Goal: Task Accomplishment & Management: Complete application form

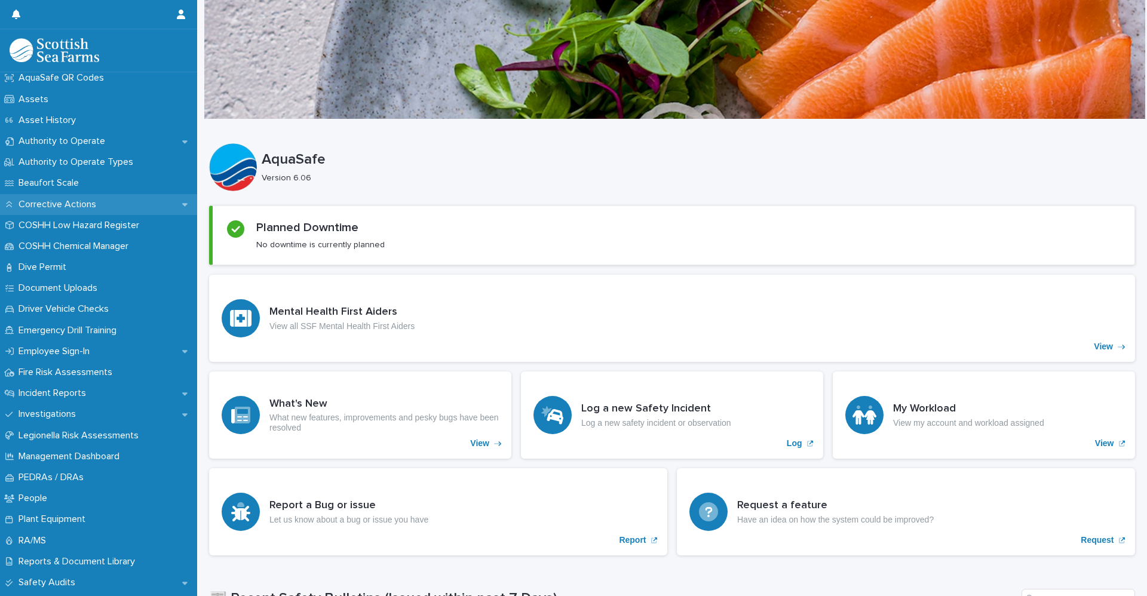
scroll to position [239, 0]
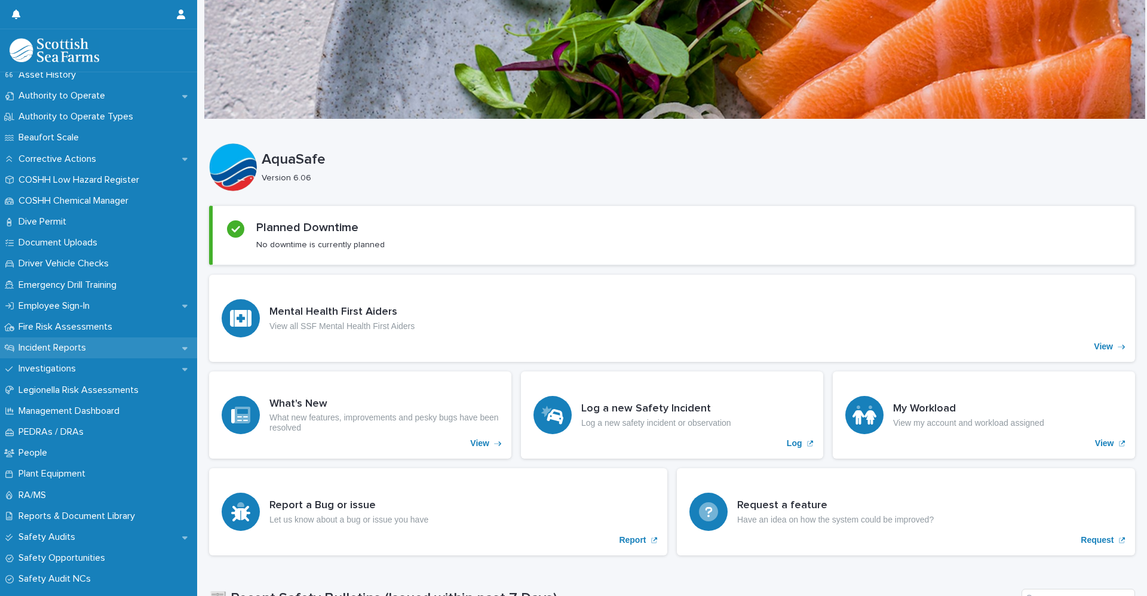
click at [65, 344] on p "Incident Reports" at bounding box center [55, 347] width 82 height 11
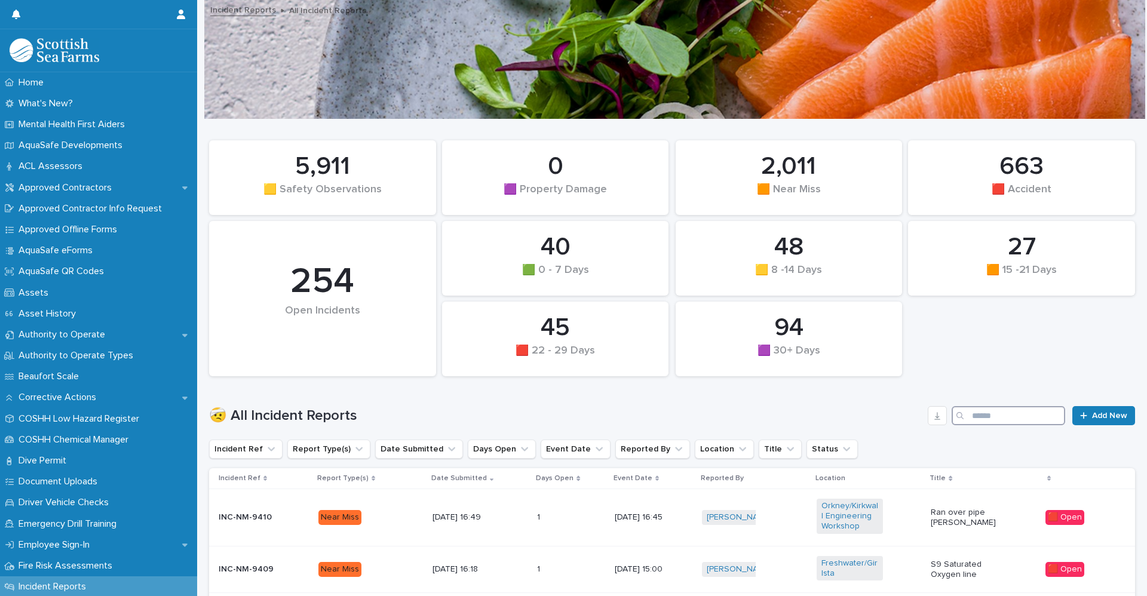
click at [980, 412] on input "Search" at bounding box center [1009, 415] width 114 height 19
click at [695, 453] on button "Location" at bounding box center [724, 449] width 59 height 19
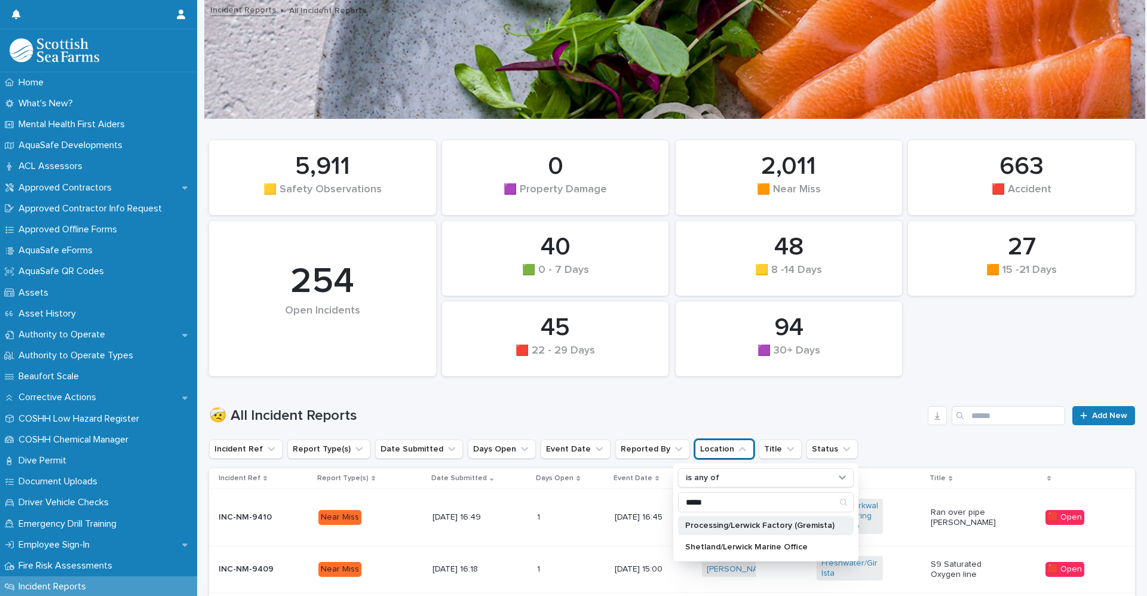
type input "*****"
click at [701, 532] on div "Processing/Lerwick Factory (Gremista)" at bounding box center [766, 525] width 176 height 19
click at [821, 408] on h1 "🤕 All Incident Reports" at bounding box center [566, 415] width 714 height 17
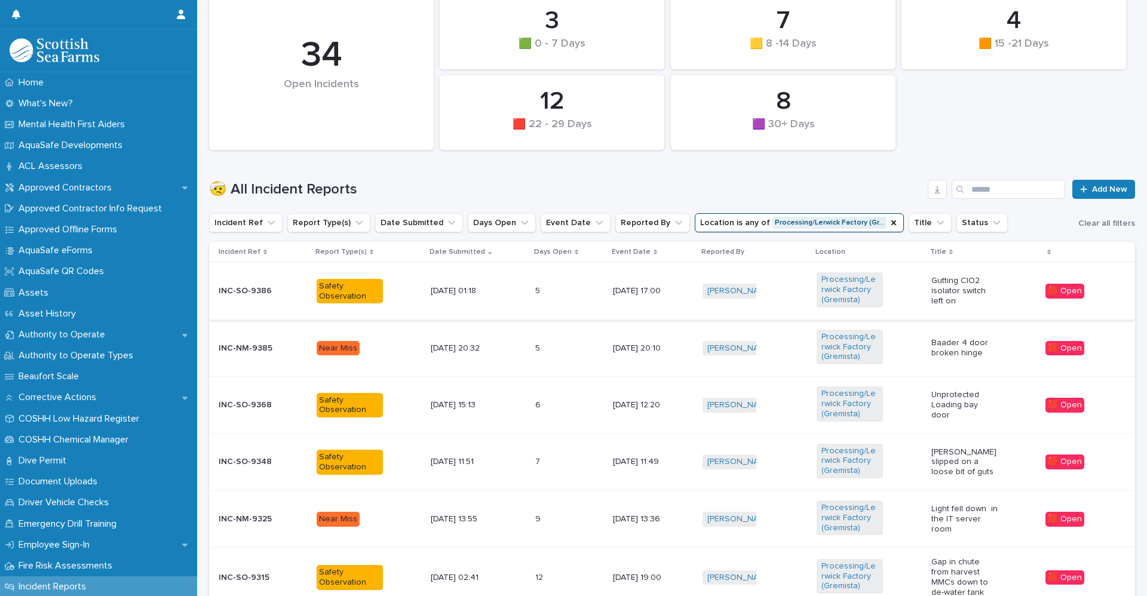
scroll to position [299, 0]
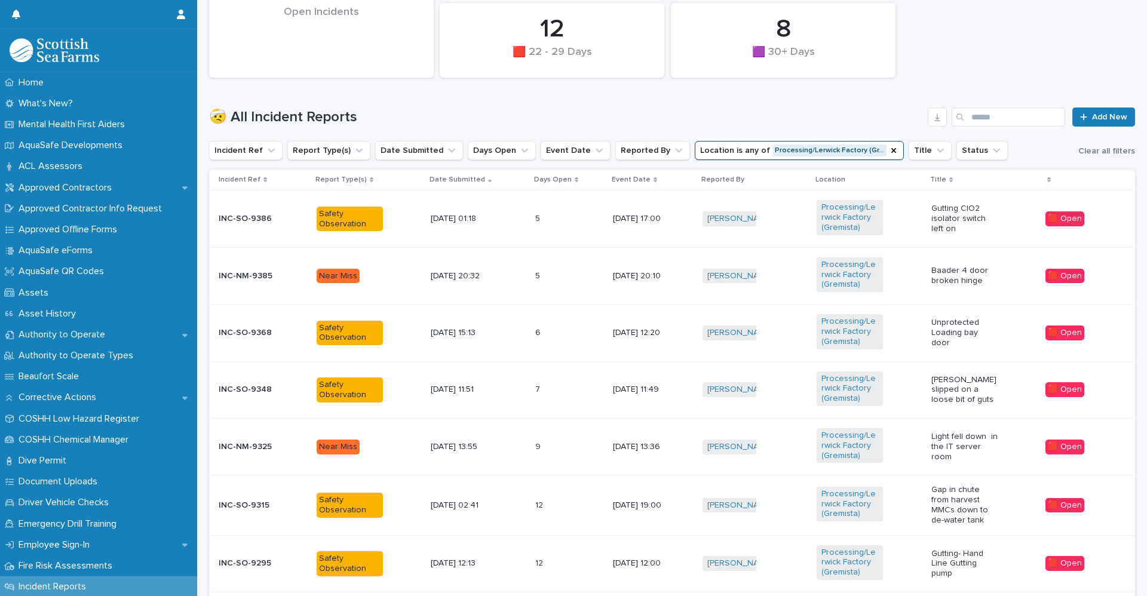
click at [233, 330] on p "INC-SO-9368" at bounding box center [252, 333] width 66 height 10
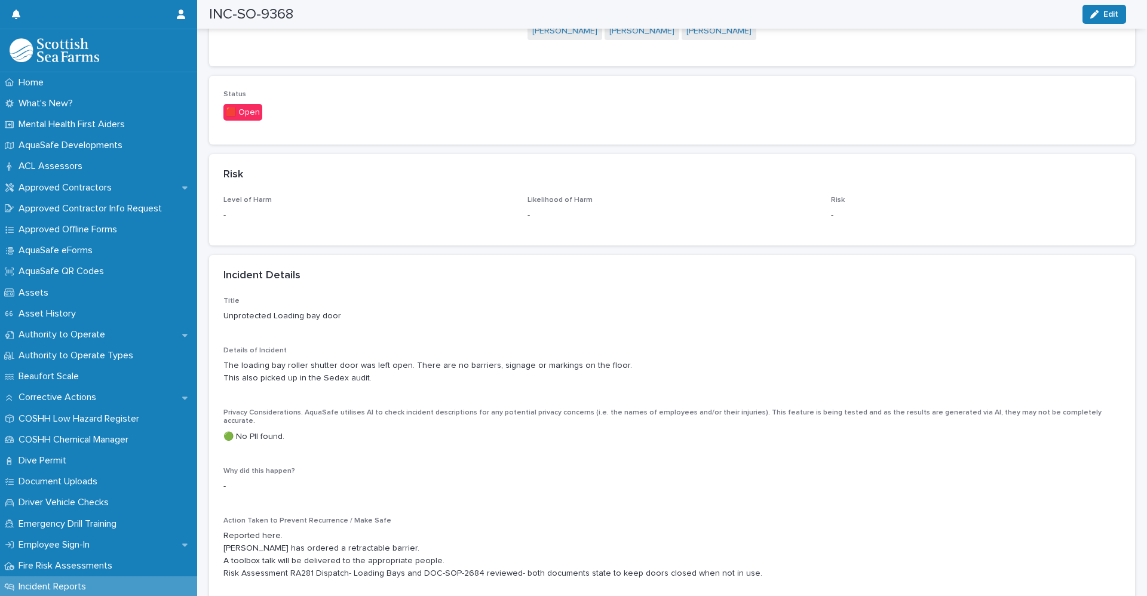
scroll to position [1075, 0]
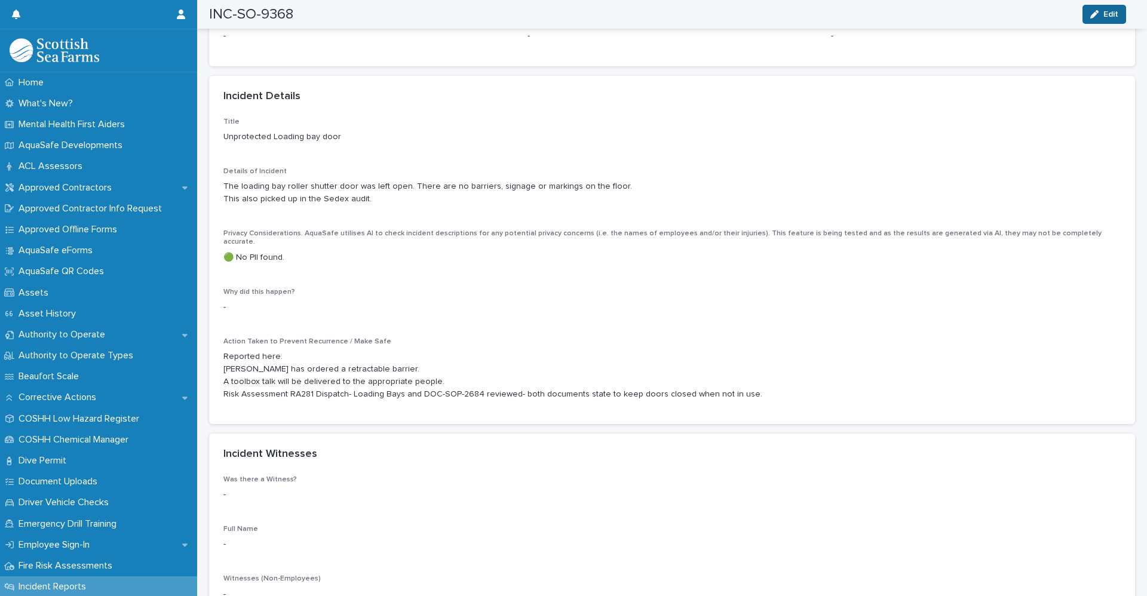
click at [1093, 19] on button "Edit" at bounding box center [1105, 14] width 44 height 19
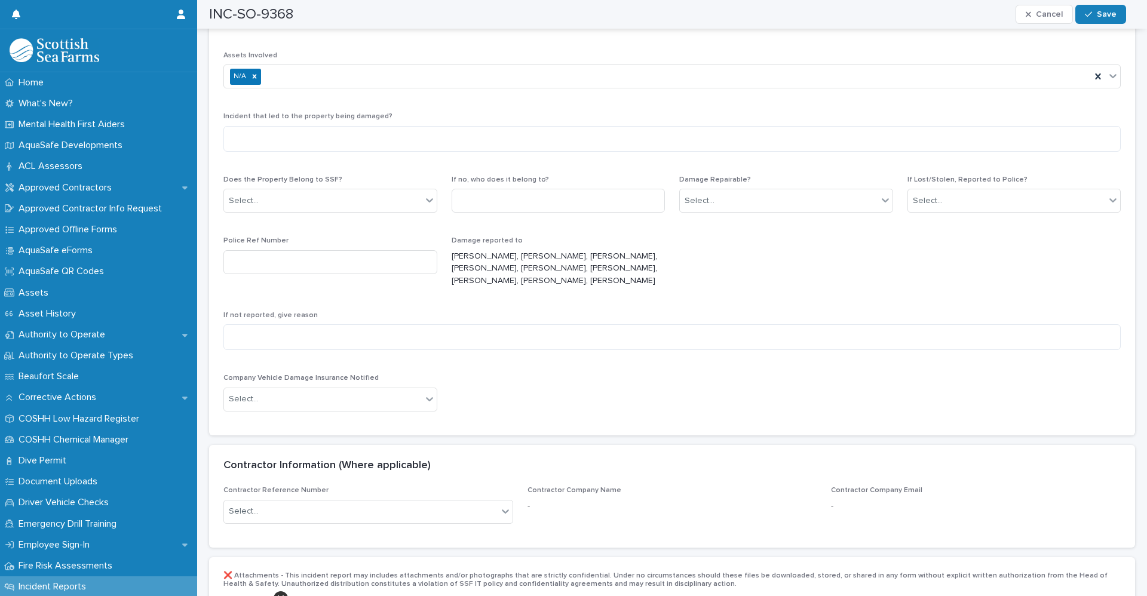
scroll to position [2808, 0]
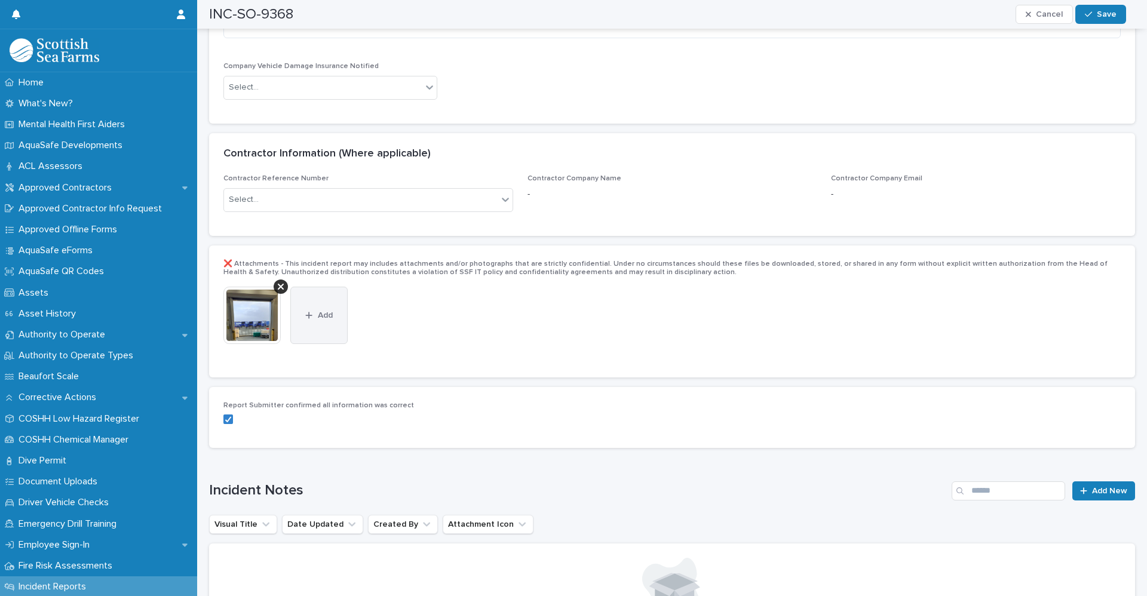
click at [329, 300] on button "Add" at bounding box center [318, 315] width 57 height 57
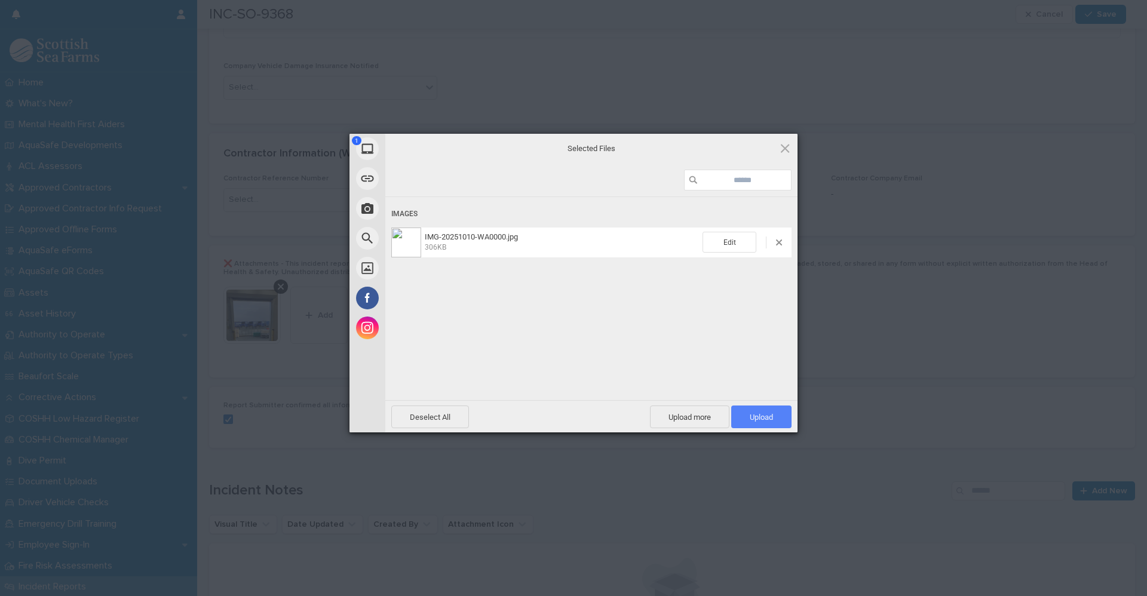
click at [767, 422] on span "Upload 1" at bounding box center [761, 417] width 60 height 23
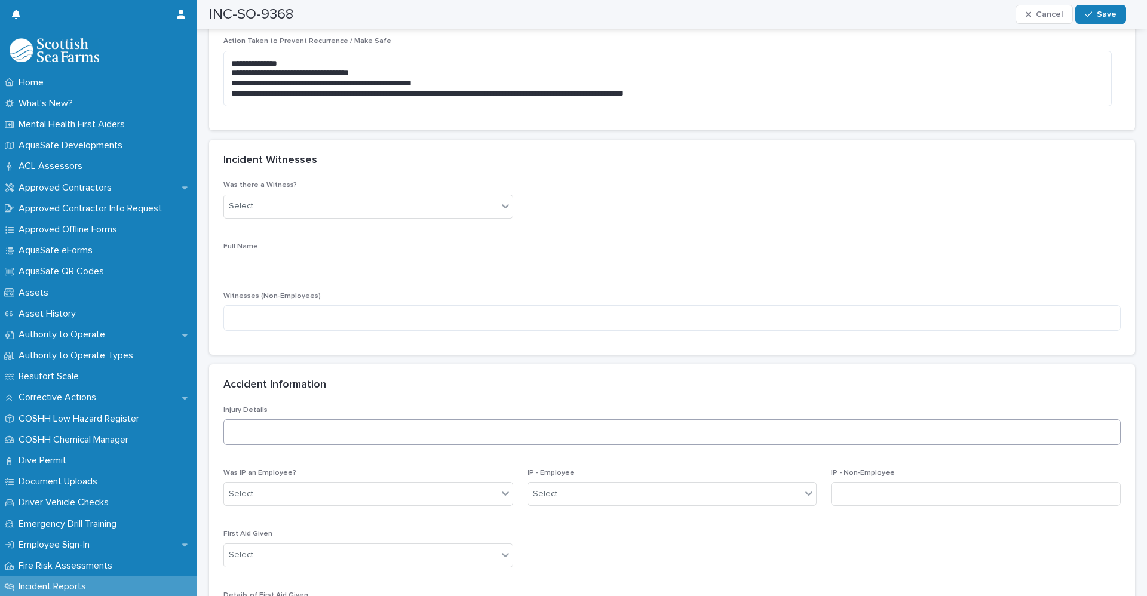
scroll to position [1195, 0]
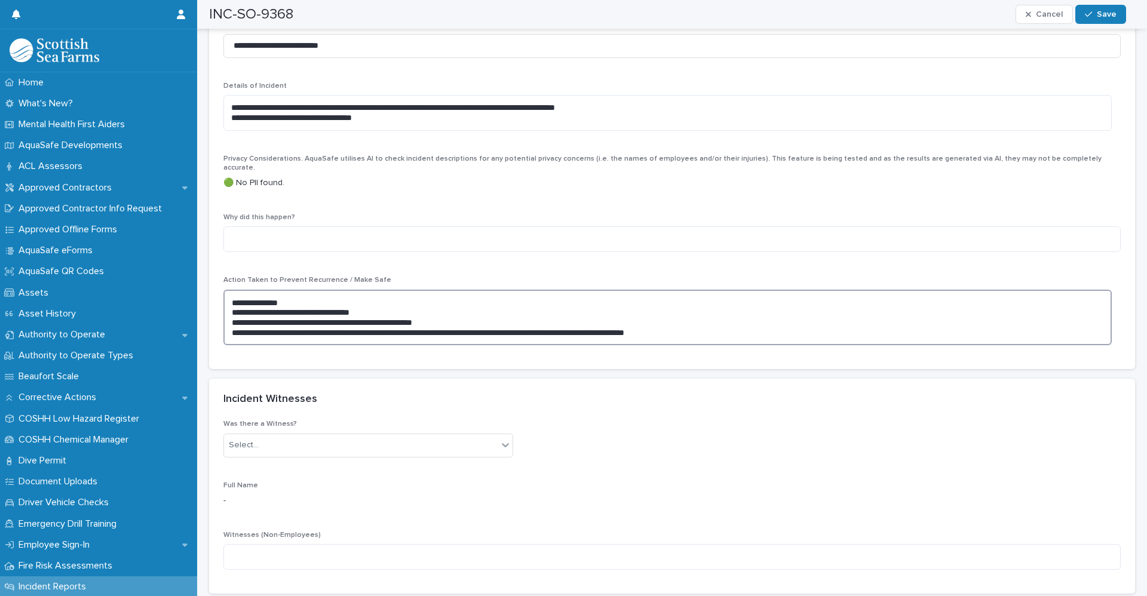
click at [771, 314] on textarea "**********" at bounding box center [667, 318] width 888 height 56
click at [323, 338] on textarea "**********" at bounding box center [667, 328] width 888 height 76
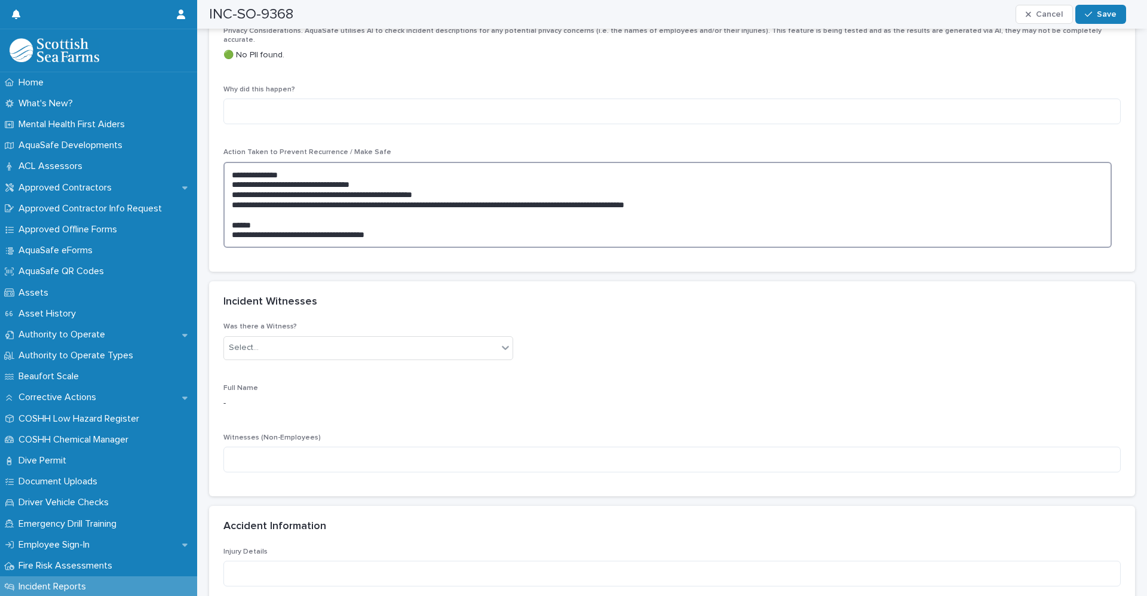
scroll to position [1255, 0]
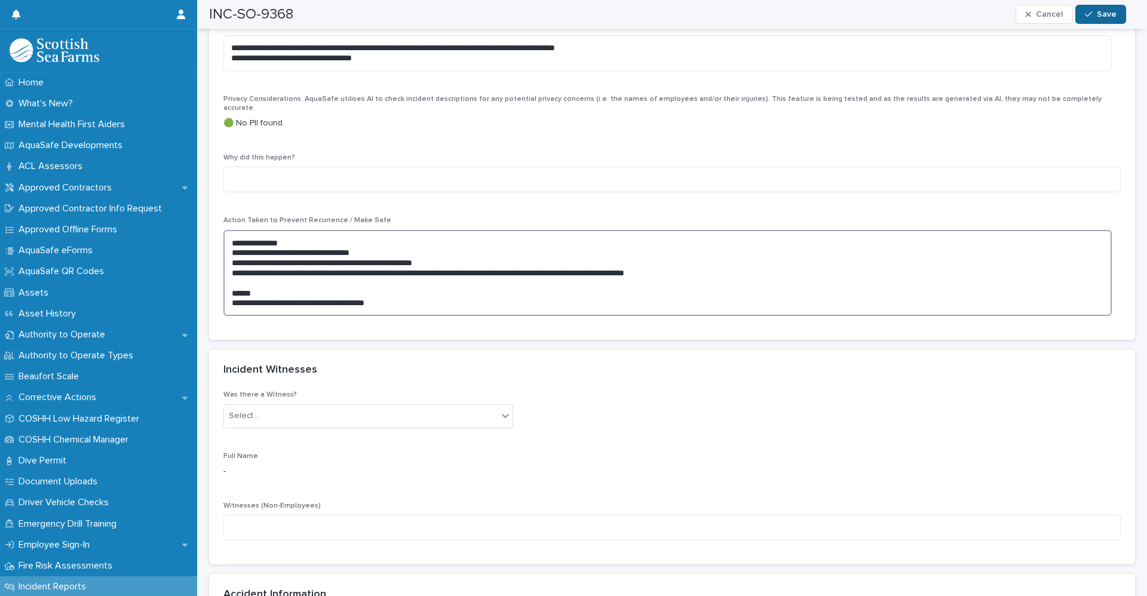
type textarea "**********"
click at [1097, 13] on div "button" at bounding box center [1091, 14] width 12 height 8
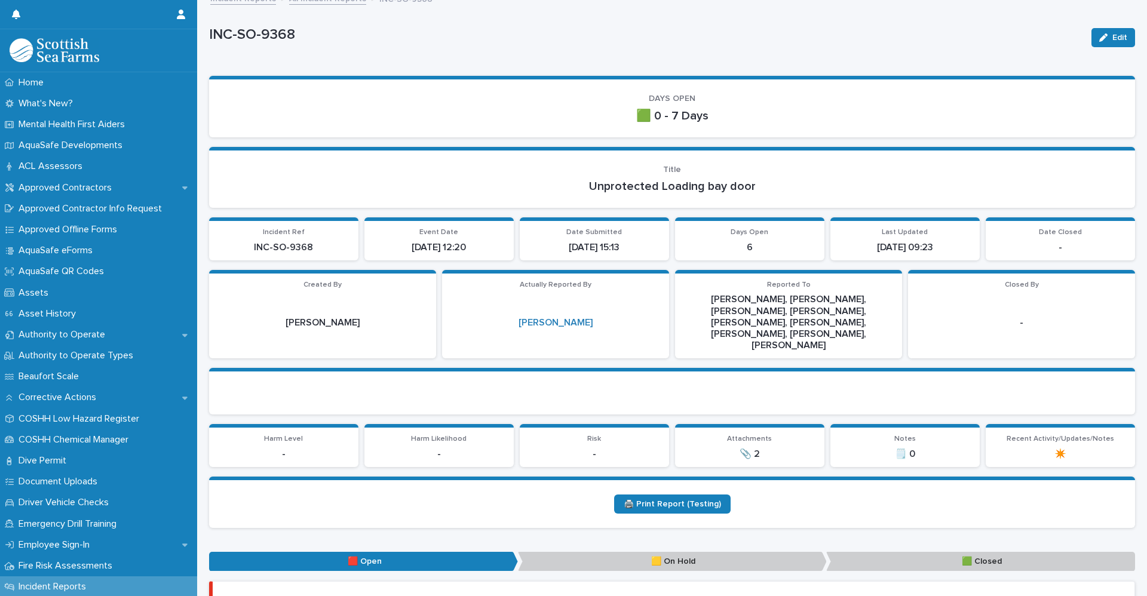
scroll to position [0, 0]
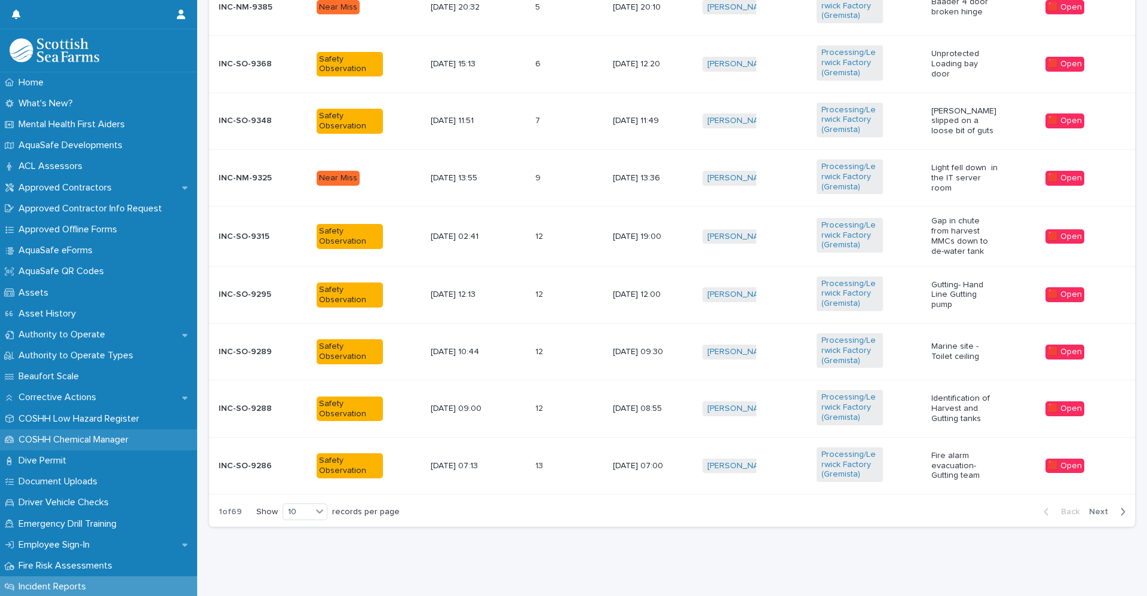
scroll to position [179, 0]
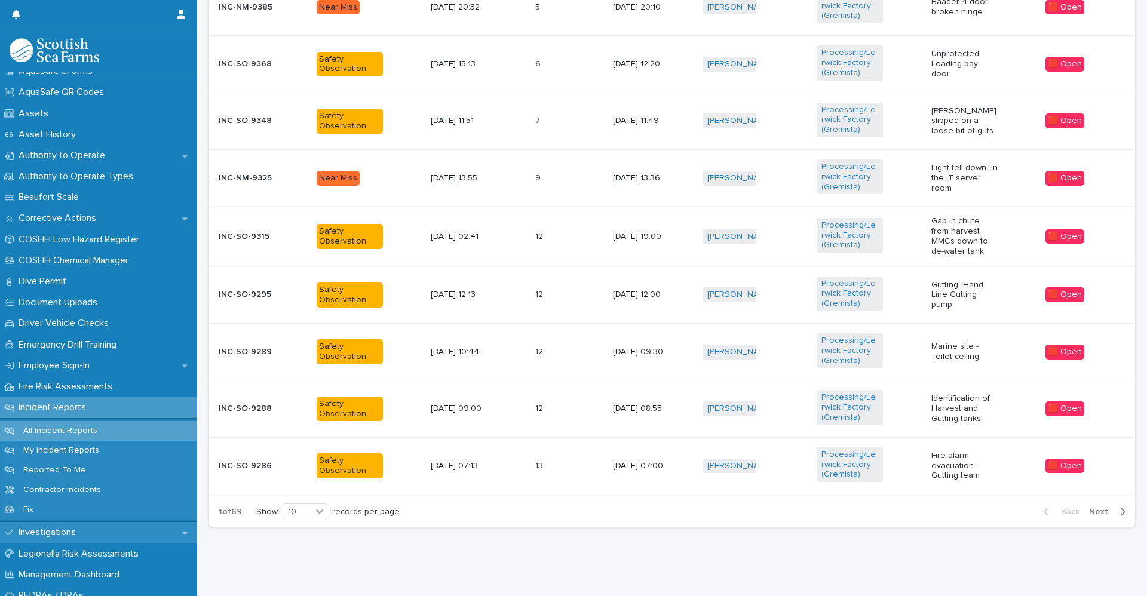
click at [117, 538] on div "Investigations" at bounding box center [98, 532] width 197 height 21
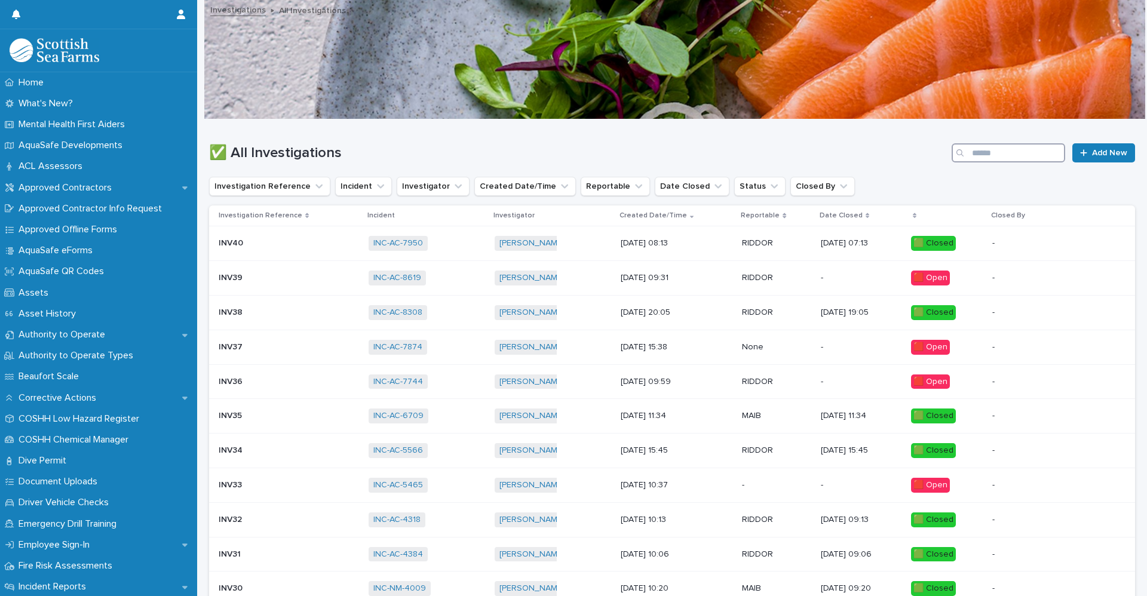
click at [996, 145] on input "Search" at bounding box center [1009, 152] width 114 height 19
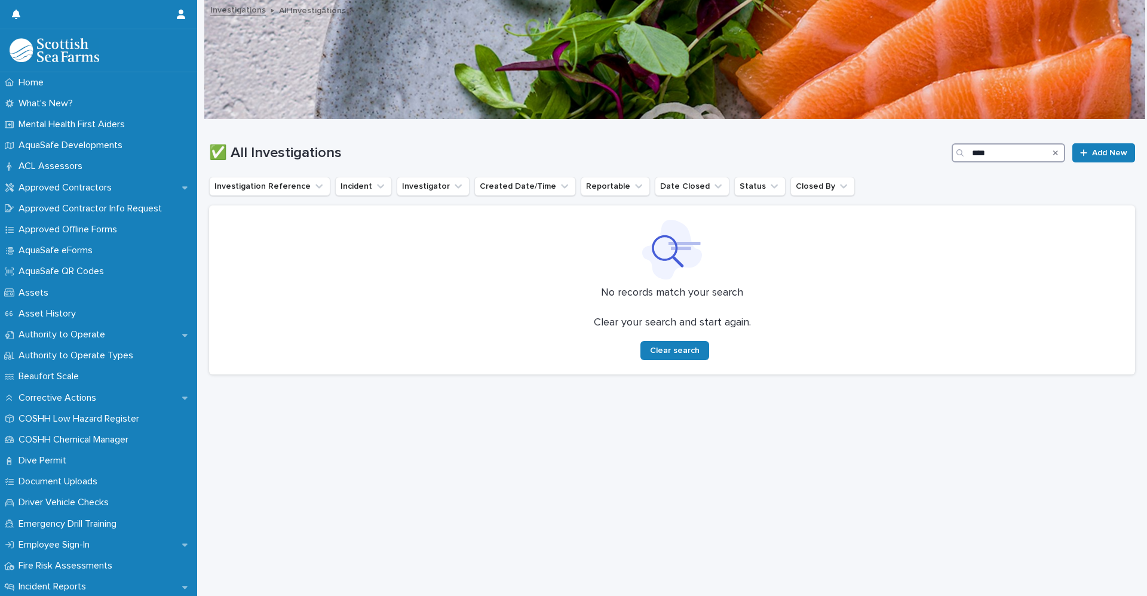
type input "****"
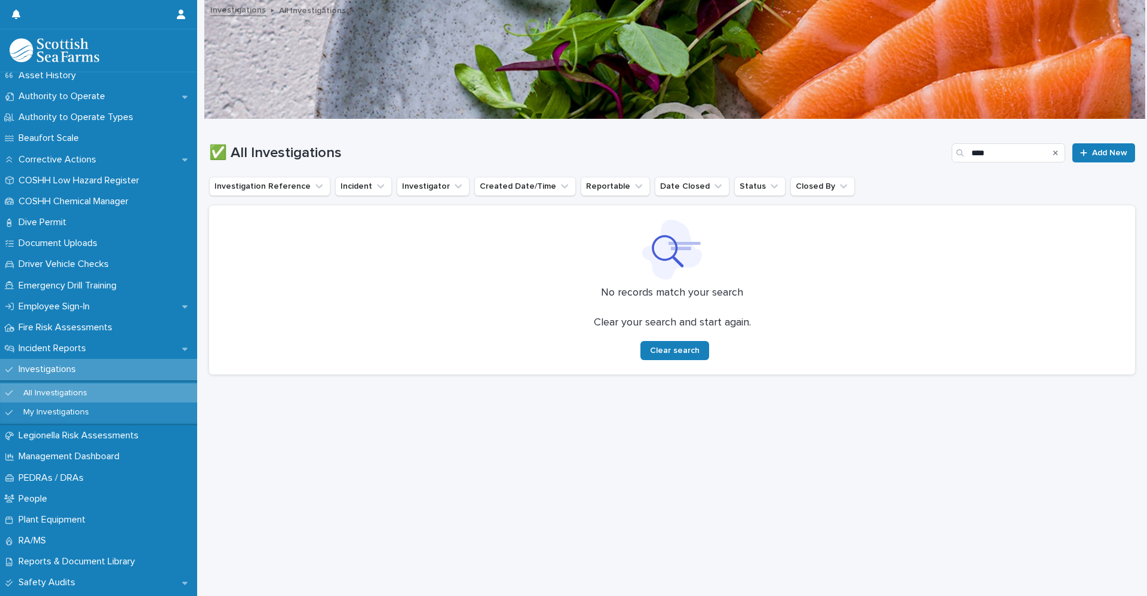
scroll to position [239, 0]
click at [80, 341] on div "Incident Reports" at bounding box center [98, 348] width 197 height 21
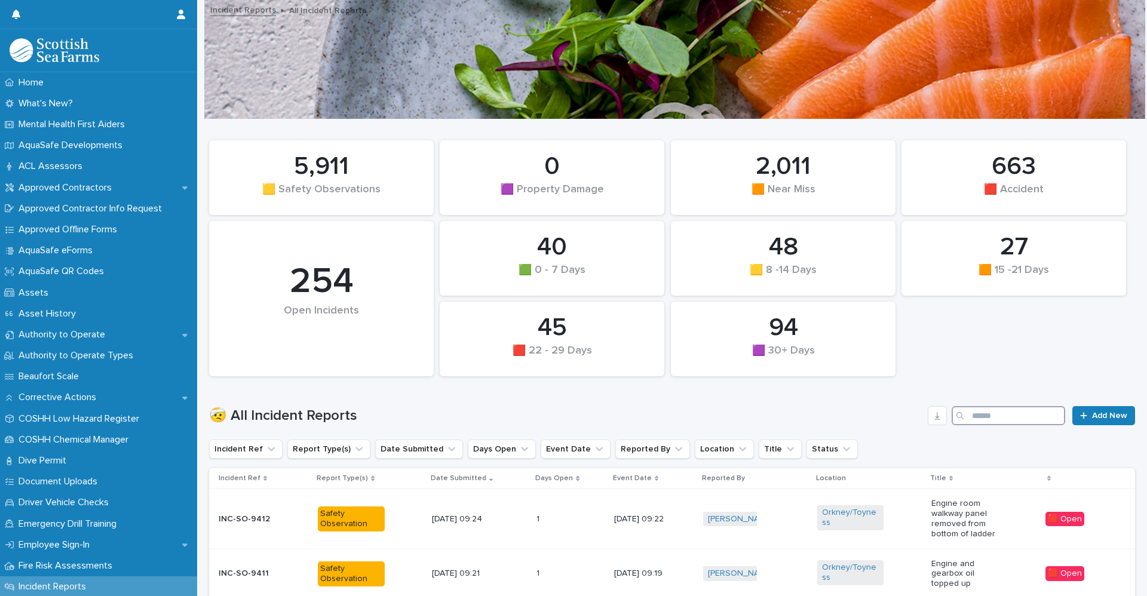
click at [975, 417] on input "Search" at bounding box center [1009, 415] width 114 height 19
click at [1004, 419] on input "Search" at bounding box center [1009, 415] width 114 height 19
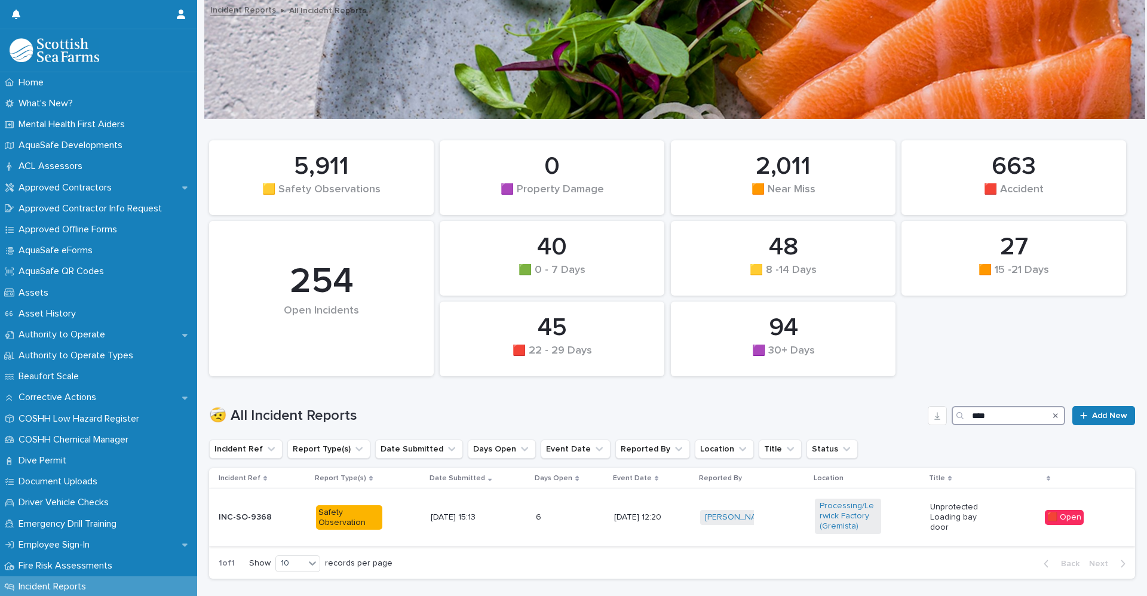
scroll to position [61, 0]
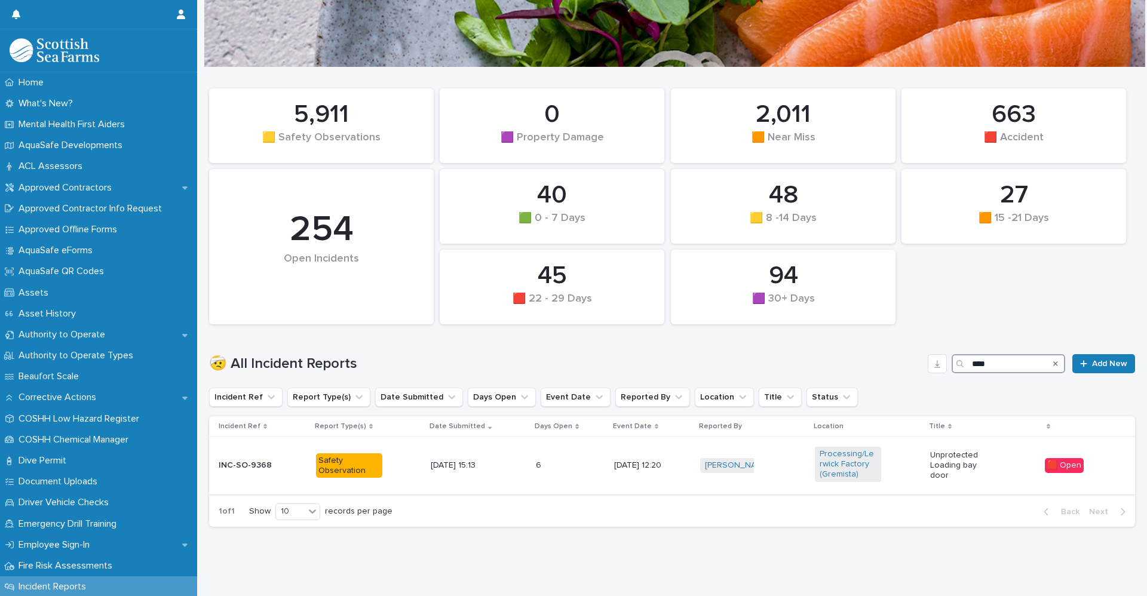
type input "****"
click at [231, 458] on div "INC-SO-9368" at bounding box center [252, 464] width 66 height 13
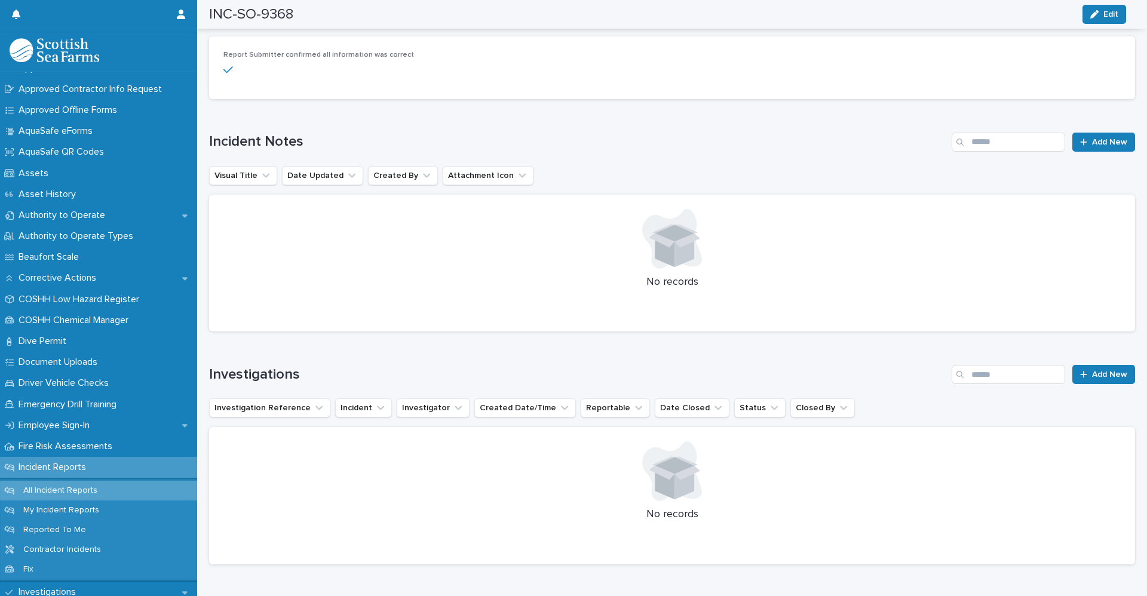
scroll to position [2930, 0]
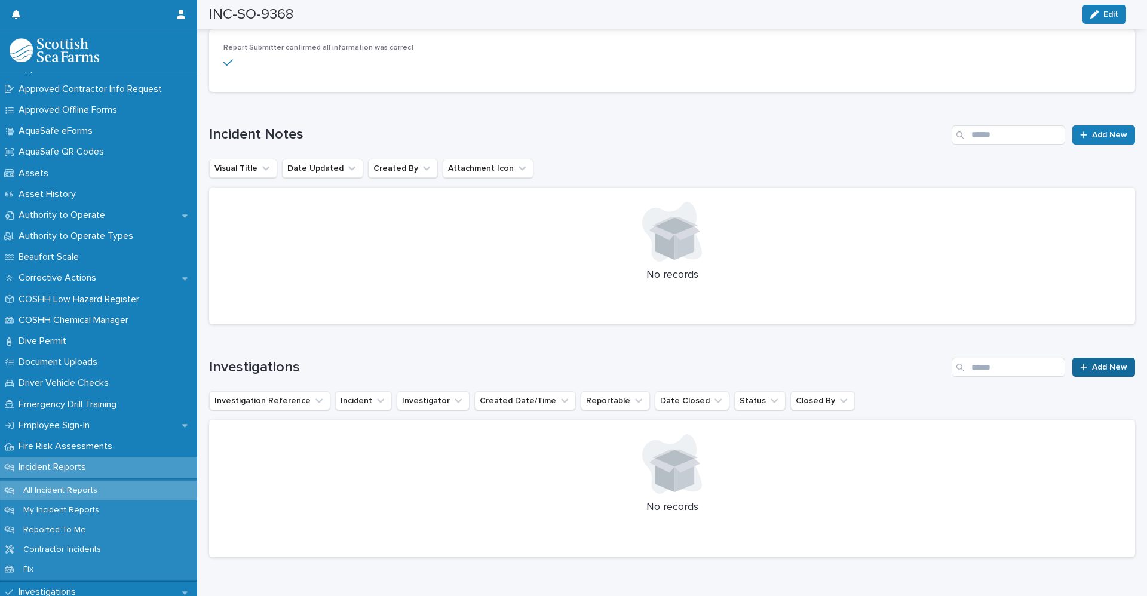
click at [1092, 363] on span "Add New" at bounding box center [1109, 367] width 35 height 8
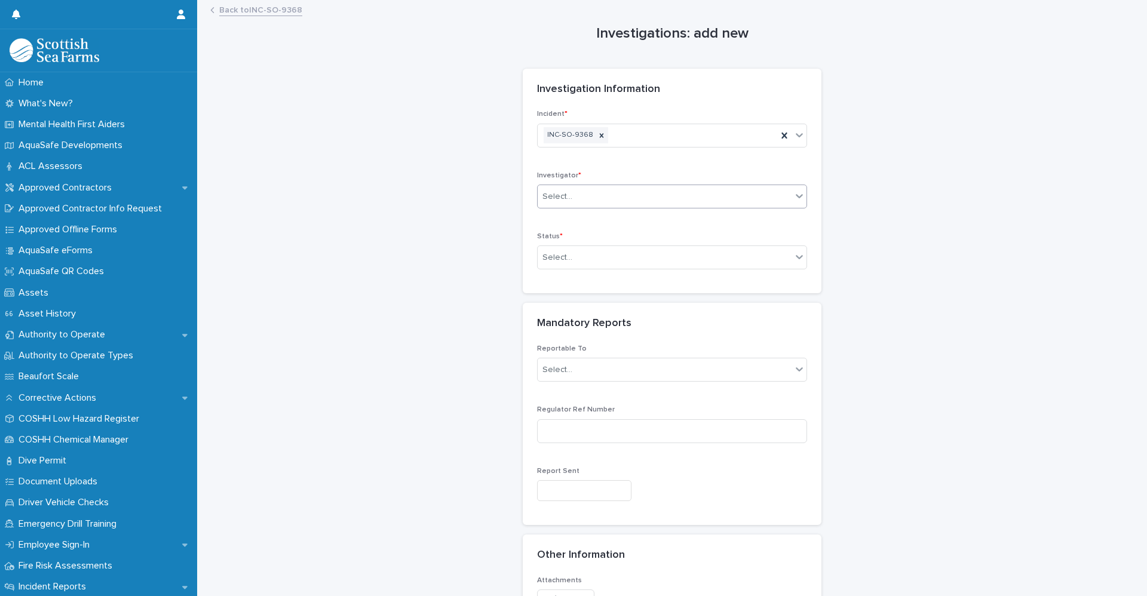
click at [585, 199] on div "Select..." at bounding box center [665, 197] width 254 height 20
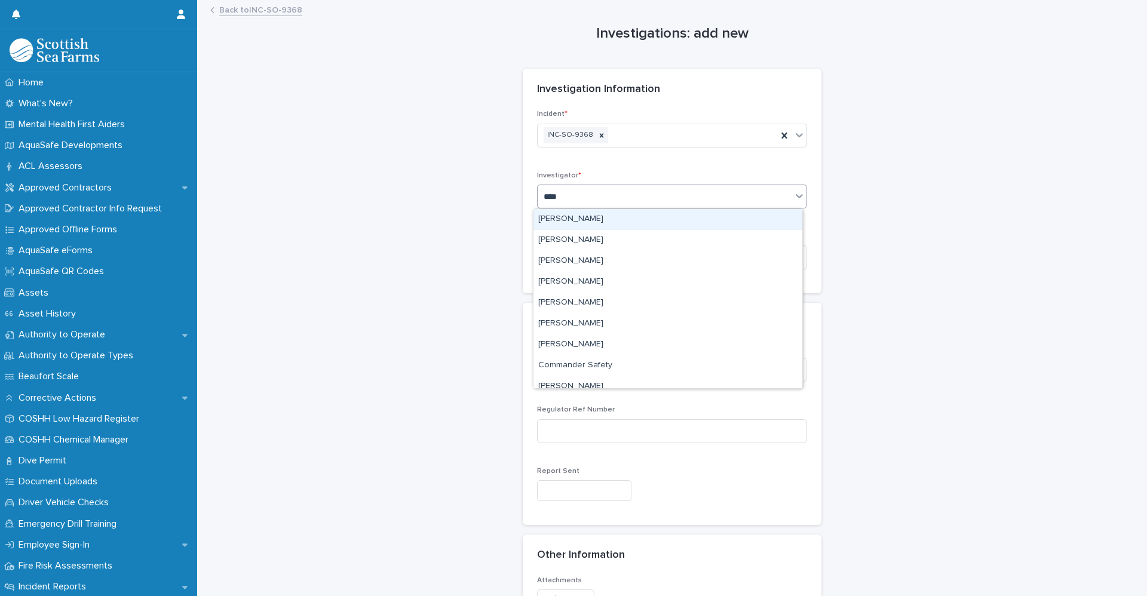
type input "*****"
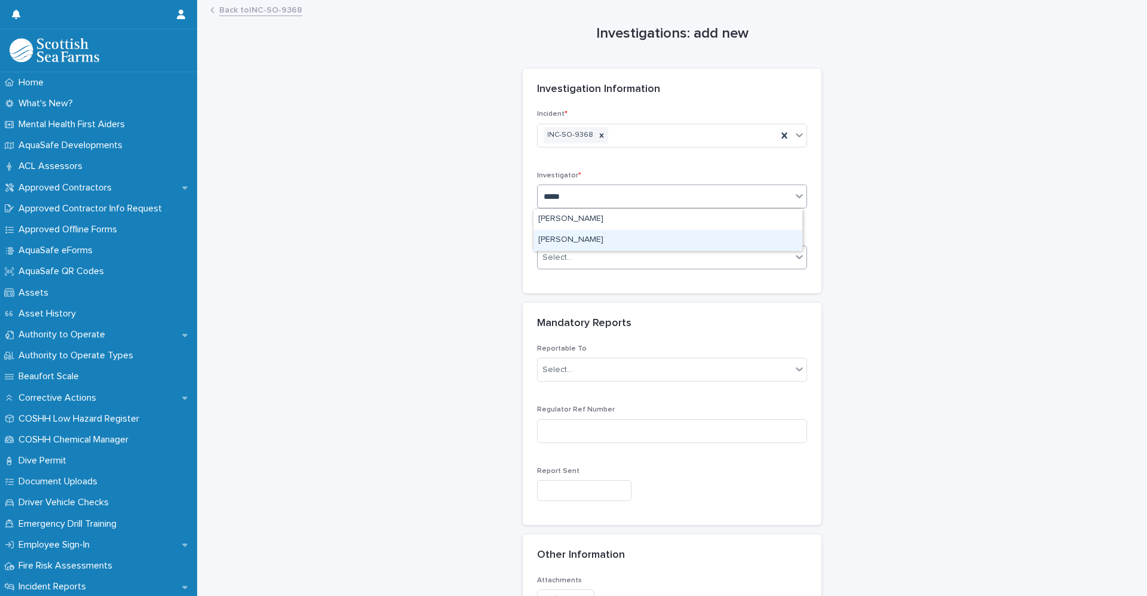
click at [576, 241] on div "[PERSON_NAME]" at bounding box center [668, 240] width 269 height 21
click at [574, 259] on div "Select..." at bounding box center [665, 258] width 254 height 20
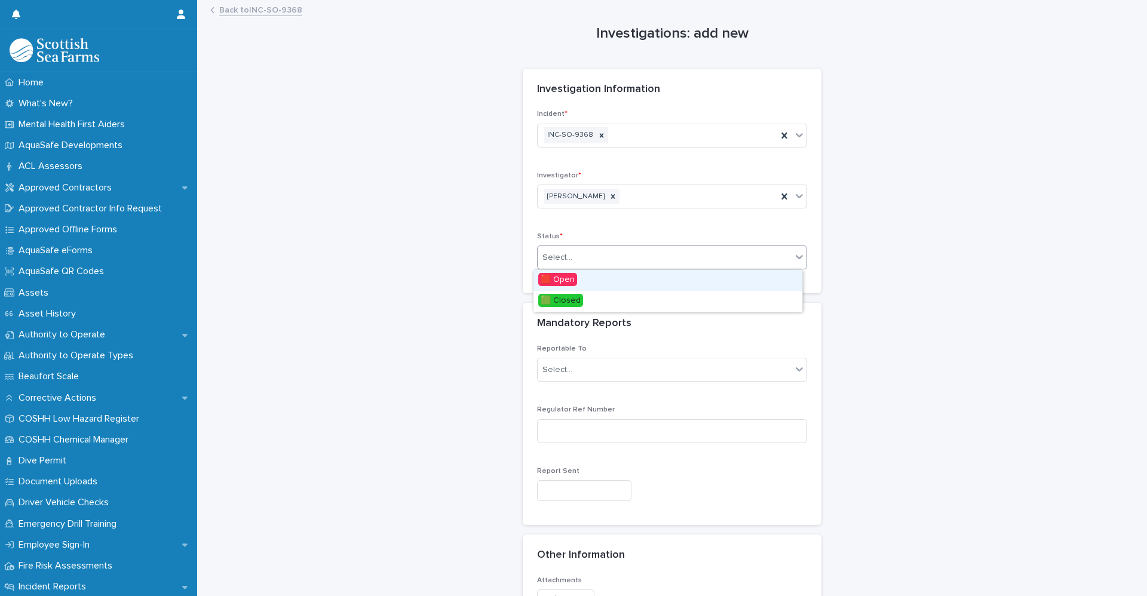
click at [580, 283] on div "🟥 Open" at bounding box center [668, 280] width 269 height 21
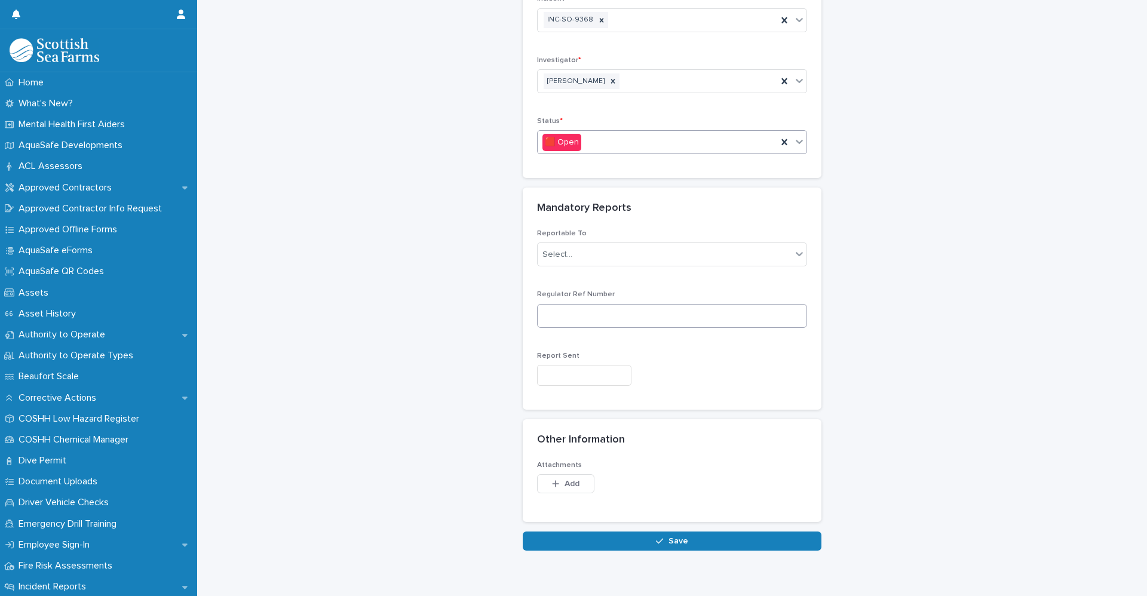
scroll to position [119, 0]
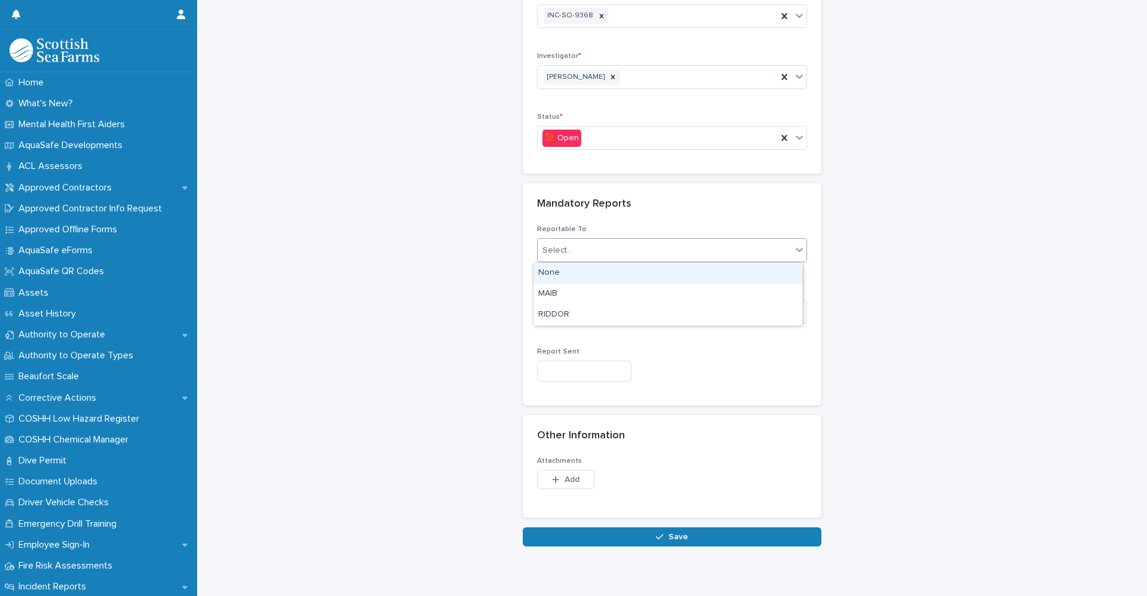
click at [578, 244] on div "Select..." at bounding box center [665, 251] width 254 height 20
click at [467, 282] on div "Investigations: add new Loading... Saving… Loading... Saving… Loading... Saving…" at bounding box center [672, 214] width 926 height 665
click at [567, 317] on input at bounding box center [672, 312] width 270 height 24
drag, startPoint x: 501, startPoint y: 313, endPoint x: 488, endPoint y: 314, distance: 13.8
click at [500, 313] on div "Investigations: add new Loading... Saving… Loading... Saving… Loading... Saving…" at bounding box center [672, 214] width 926 height 665
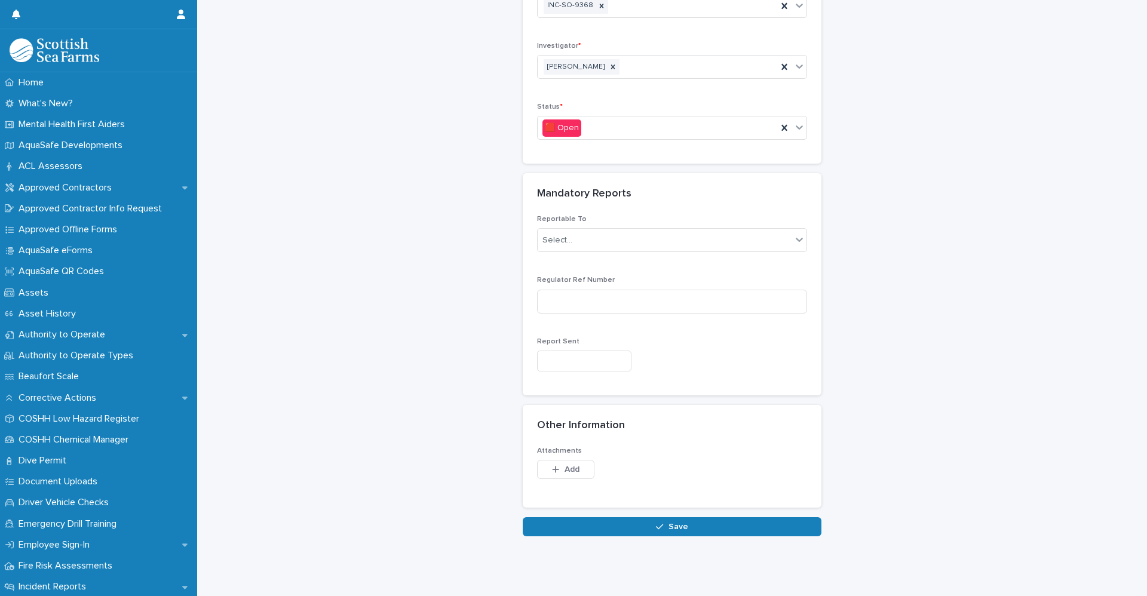
scroll to position [139, 0]
drag, startPoint x: 554, startPoint y: 458, endPoint x: 541, endPoint y: 466, distance: 15.1
click at [554, 465] on icon "button" at bounding box center [555, 469] width 7 height 8
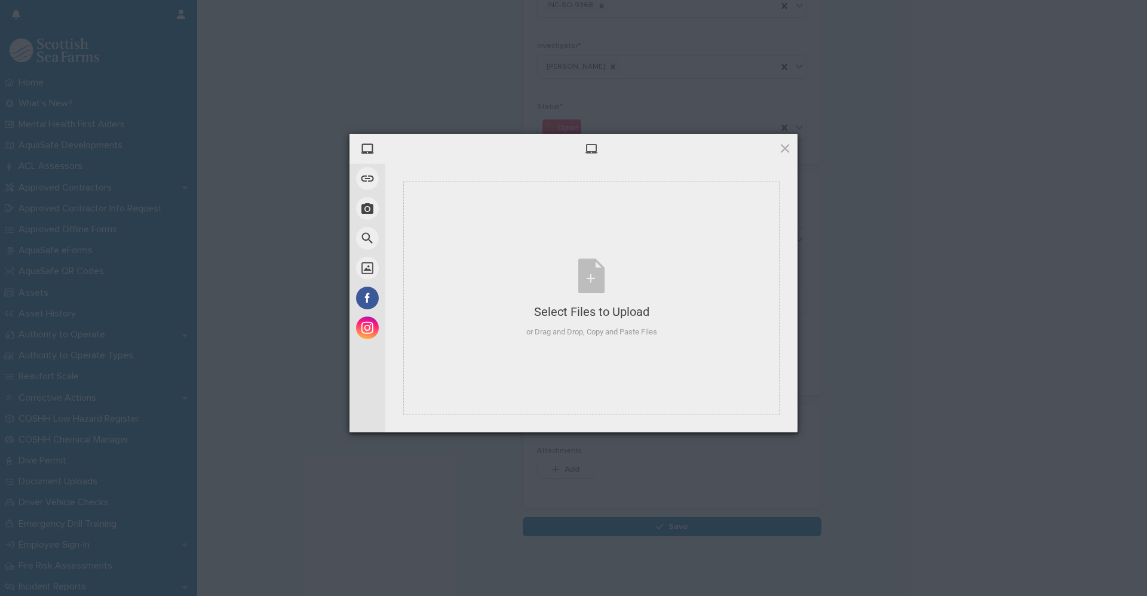
click at [788, 155] on div at bounding box center [591, 149] width 412 height 30
click at [782, 155] on div at bounding box center [591, 149] width 412 height 30
click at [784, 149] on span at bounding box center [785, 148] width 13 height 13
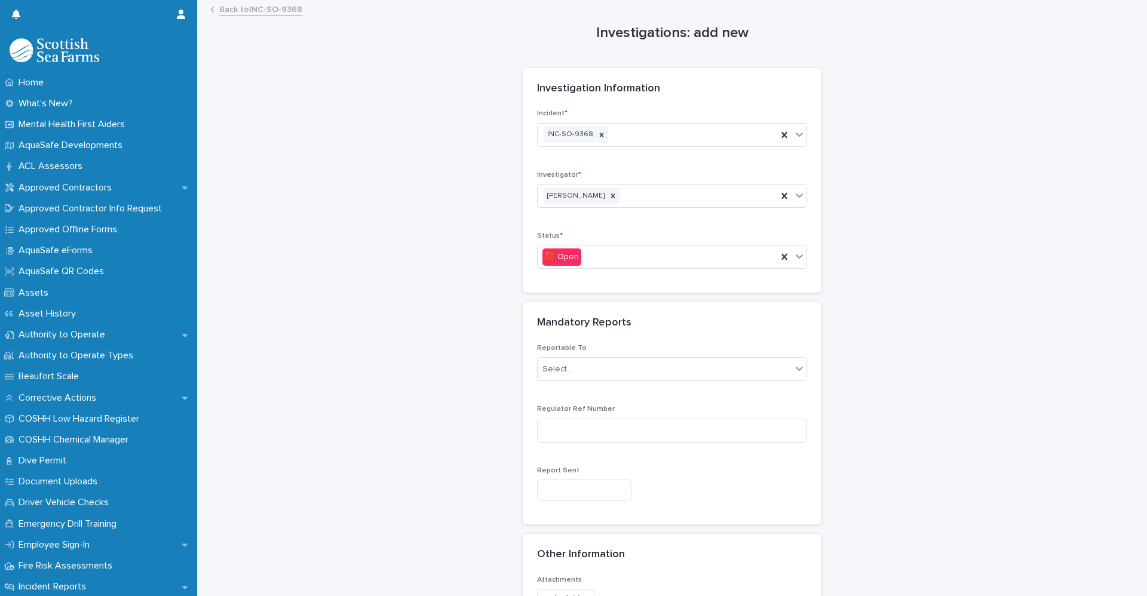
scroll to position [0, 0]
click at [286, 5] on link "Back to INC-SO-9368" at bounding box center [260, 9] width 83 height 14
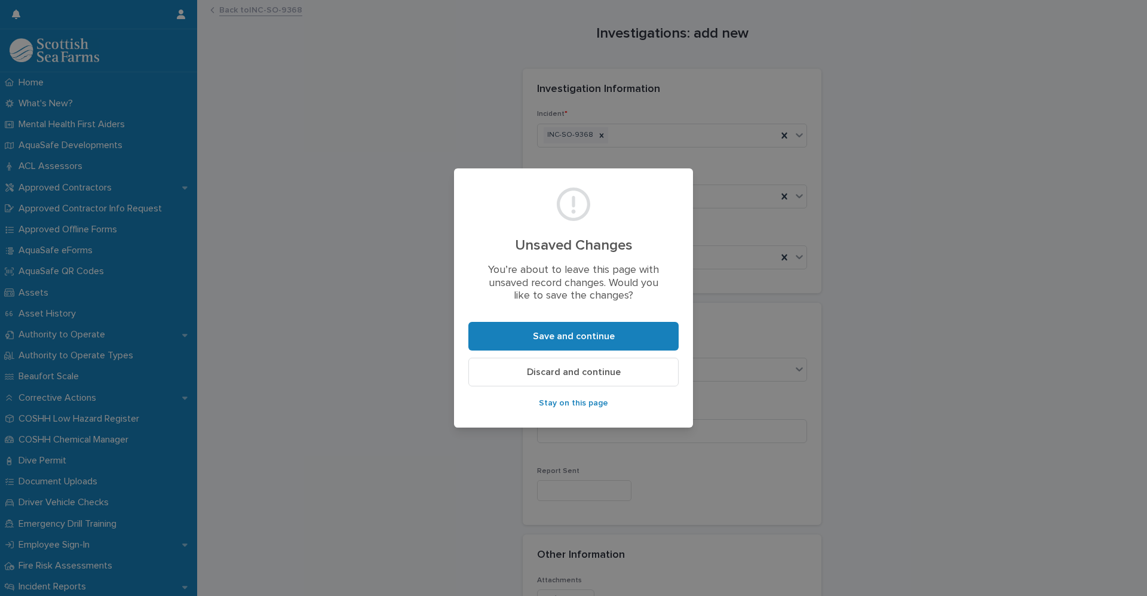
click at [568, 375] on span "Discard and continue" at bounding box center [574, 372] width 94 height 10
